Goal: Information Seeking & Learning: Learn about a topic

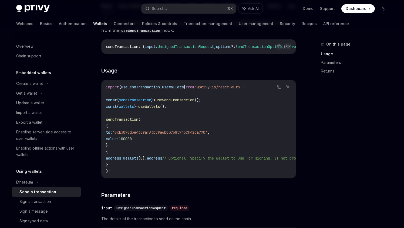
scroll to position [73, 0]
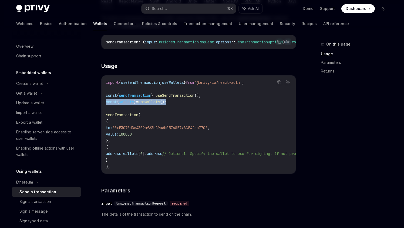
drag, startPoint x: 178, startPoint y: 104, endPoint x: 106, endPoint y: 106, distance: 71.3
click at [106, 106] on code "import { useSendTransaction , useWallets } from '@privy-io/react-auth' ; const …" at bounding box center [247, 124] width 283 height 91
copy span "const { wallets } = useWallets ();"
click at [42, 112] on div "Import a wallet" at bounding box center [29, 113] width 26 height 6
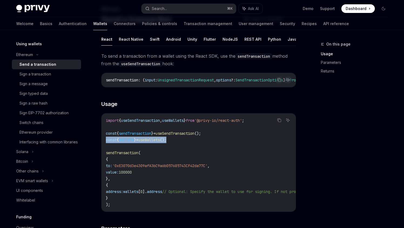
scroll to position [35, 0]
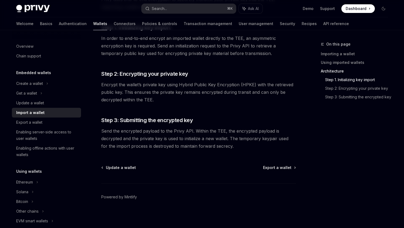
scroll to position [421, 0]
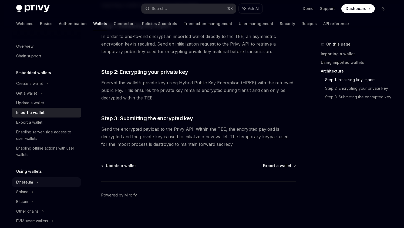
click at [29, 87] on div "Ethereum" at bounding box center [29, 83] width 27 height 6
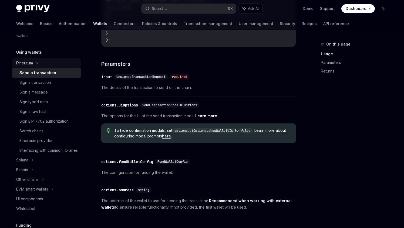
scroll to position [122, 0]
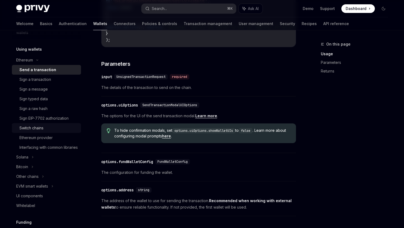
click at [60, 126] on div "Switch chains" at bounding box center [48, 128] width 58 height 6
type textarea "*"
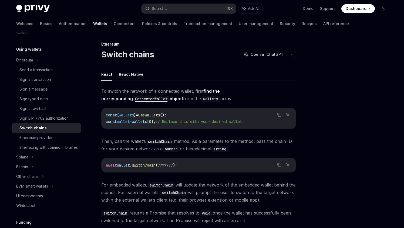
click at [154, 114] on span "useWallets" at bounding box center [149, 115] width 22 height 5
click at [201, 101] on code "wallets" at bounding box center [210, 99] width 19 height 6
click at [159, 113] on span "useWallets" at bounding box center [149, 115] width 22 height 5
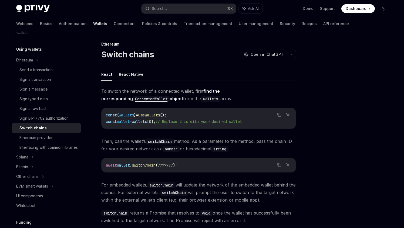
click at [159, 113] on span "useWallets" at bounding box center [149, 115] width 22 height 5
copy span "useWallets"
click at [165, 9] on div "Search..." at bounding box center [159, 8] width 15 height 6
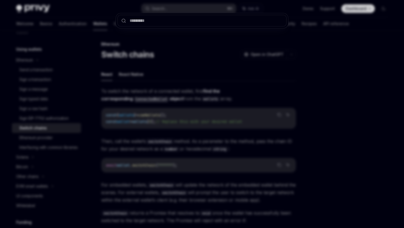
type input "**********"
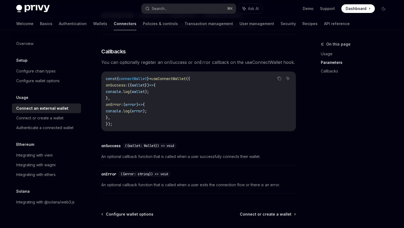
scroll to position [363, 0]
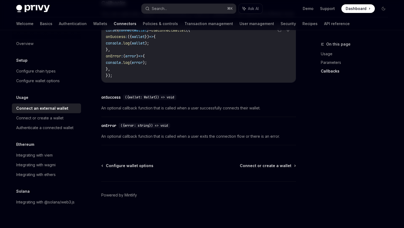
type textarea "*"
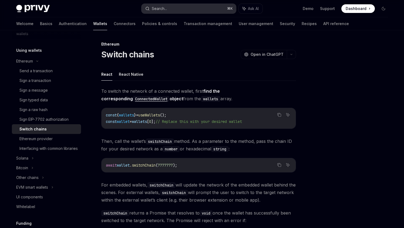
click at [171, 6] on button "Search... ⌘ K" at bounding box center [188, 9] width 94 height 10
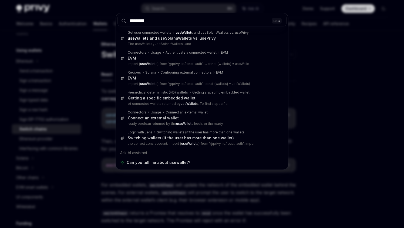
type input "*********"
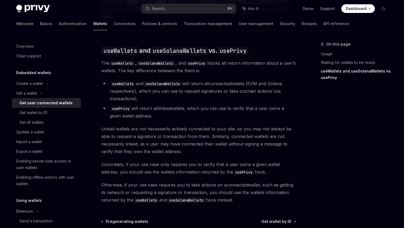
scroll to position [465, 0]
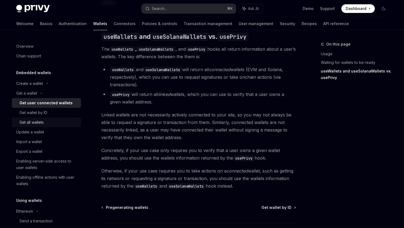
click at [46, 123] on div "Get all wallets" at bounding box center [48, 122] width 58 height 6
type textarea "*"
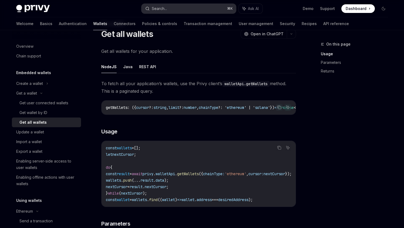
click at [177, 8] on button "Search... ⌘ K" at bounding box center [188, 9] width 94 height 10
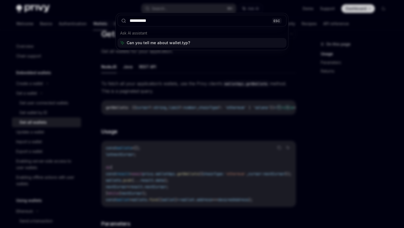
type input "**********"
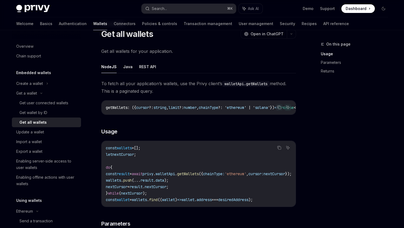
type textarea "*"
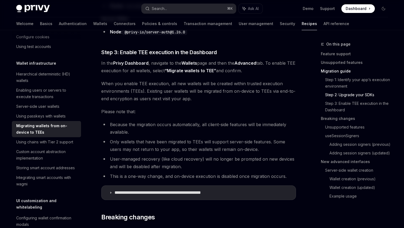
scroll to position [547, 0]
